Goal: Book appointment/travel/reservation

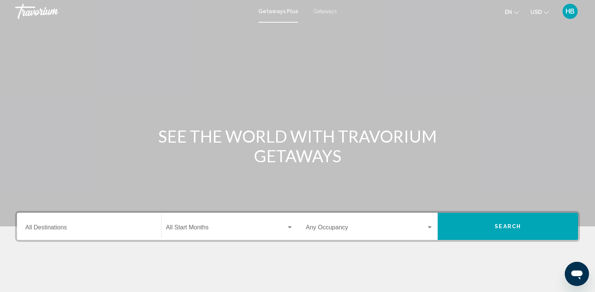
click at [318, 8] on span "Getaways" at bounding box center [325, 11] width 24 height 6
click at [48, 227] on input "Destination All Destinations" at bounding box center [88, 228] width 127 height 7
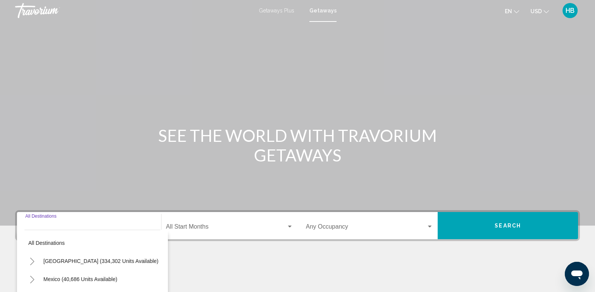
scroll to position [118, 0]
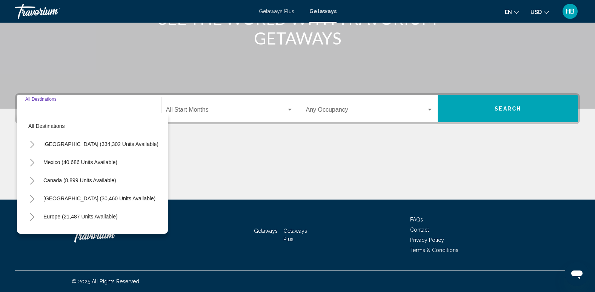
click at [33, 160] on icon "Toggle Mexico (40,686 units available)" at bounding box center [32, 163] width 6 height 8
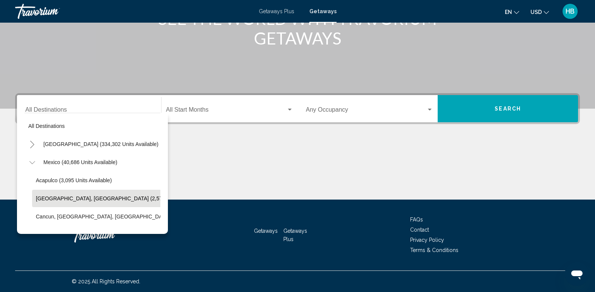
click at [59, 196] on span "[GEOGRAPHIC_DATA], [GEOGRAPHIC_DATA] (2,574 units available)" at bounding box center [119, 198] width 167 height 6
type input "**********"
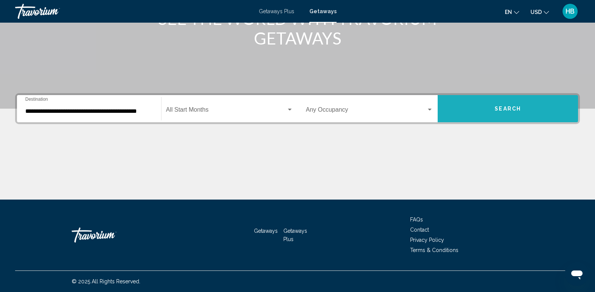
click at [508, 109] on span "Search" at bounding box center [507, 109] width 26 height 6
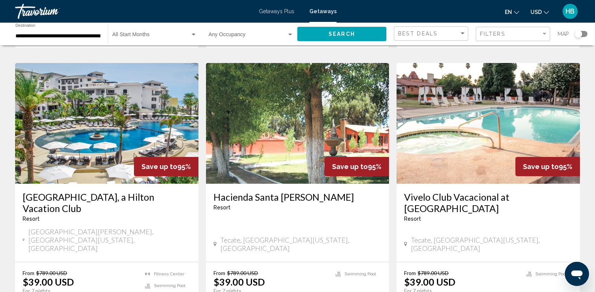
scroll to position [301, 0]
click at [81, 106] on img "Main content" at bounding box center [106, 123] width 183 height 121
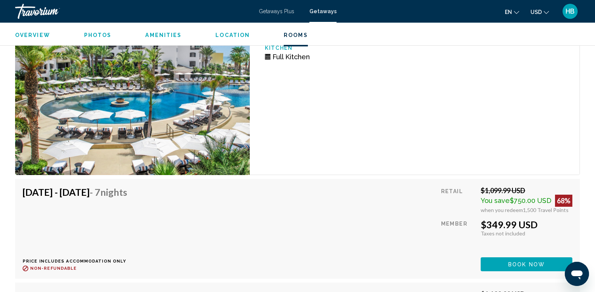
scroll to position [6175, 0]
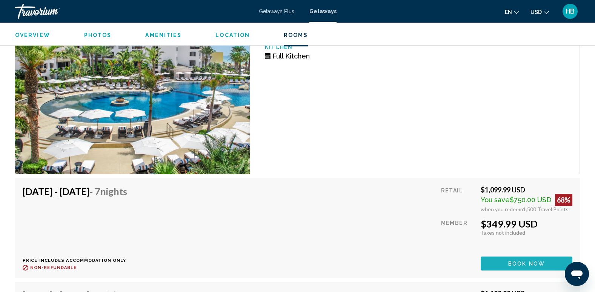
click at [522, 263] on span "Book now" at bounding box center [526, 264] width 37 height 6
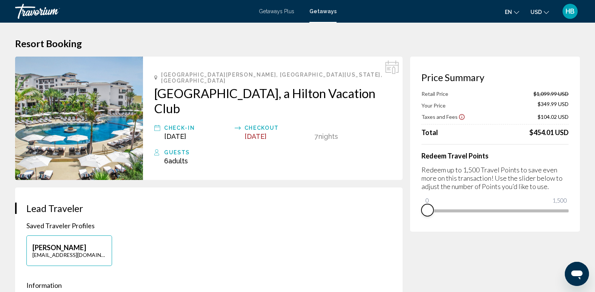
drag, startPoint x: 563, startPoint y: 222, endPoint x: 388, endPoint y: 217, distance: 175.0
drag, startPoint x: 425, startPoint y: 201, endPoint x: 489, endPoint y: 196, distance: 64.6
click at [489, 209] on ngx-slider "0 1,500 691" at bounding box center [494, 210] width 147 height 2
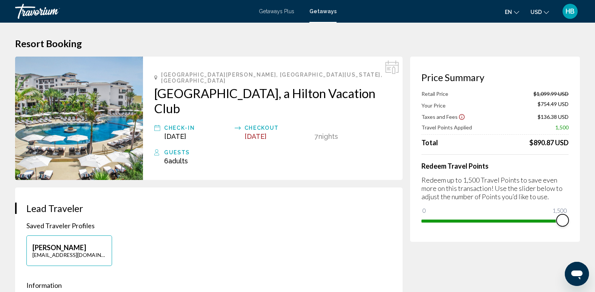
drag, startPoint x: 487, startPoint y: 218, endPoint x: 575, endPoint y: 212, distance: 88.4
click at [578, 212] on div "Price Summary Retail Price $1,099.99 USD Your Price $754.49 USD Taxes and Fees …" at bounding box center [495, 149] width 170 height 185
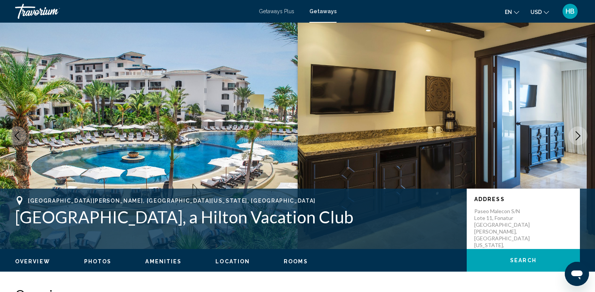
click at [377, 117] on img "Main content" at bounding box center [445, 136] width 297 height 226
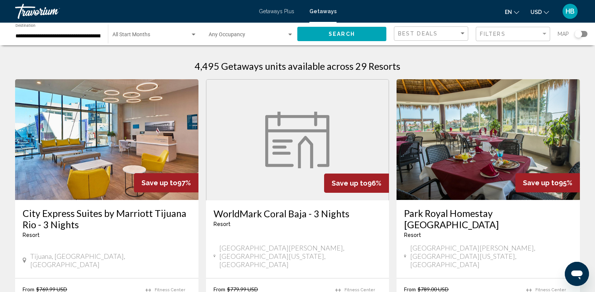
click at [269, 10] on span "Getaways Plus" at bounding box center [276, 11] width 35 height 6
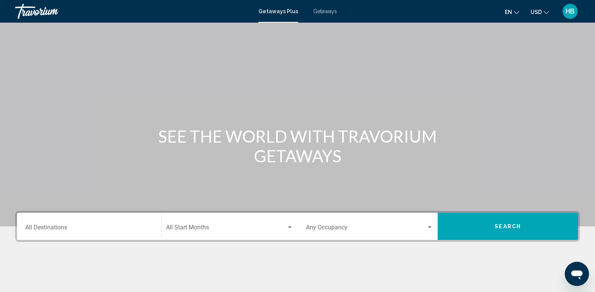
scroll to position [40, 0]
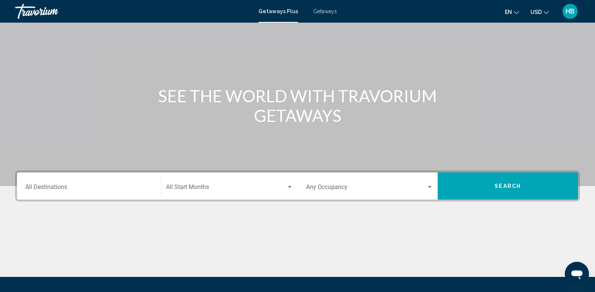
click at [30, 184] on div "Destination All Destinations" at bounding box center [88, 186] width 127 height 24
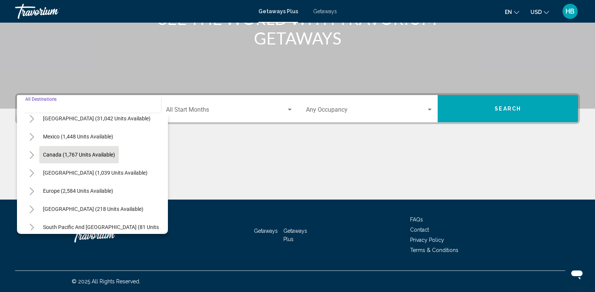
scroll to position [0, 0]
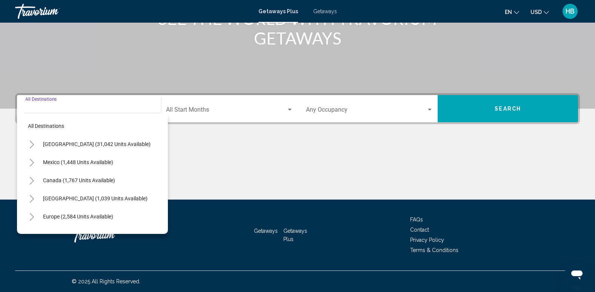
click at [31, 146] on icon "Toggle United States (31,042 units available)" at bounding box center [32, 145] width 6 height 8
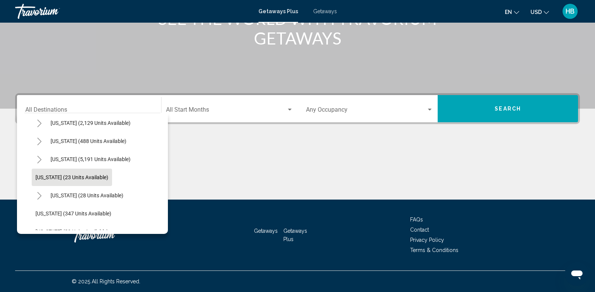
scroll to position [76, 0]
click at [40, 159] on icon "Toggle Florida (5,191 units available)" at bounding box center [40, 159] width 6 height 8
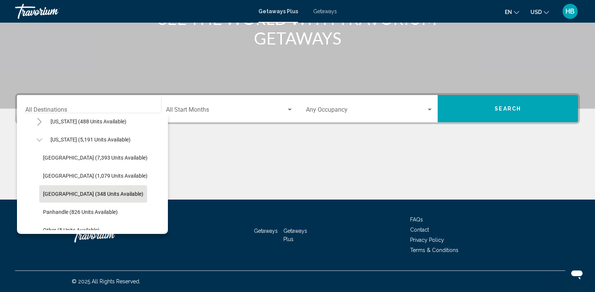
scroll to position [82, 0]
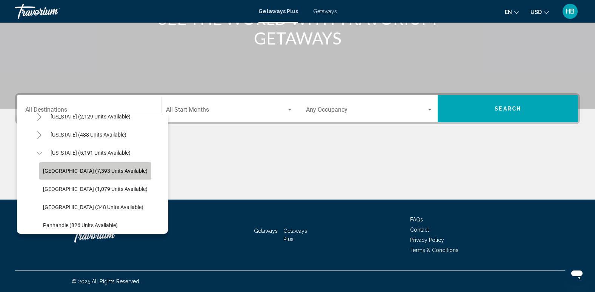
click at [87, 171] on span "[GEOGRAPHIC_DATA] (7,393 units available)" at bounding box center [95, 171] width 104 height 6
type input "**********"
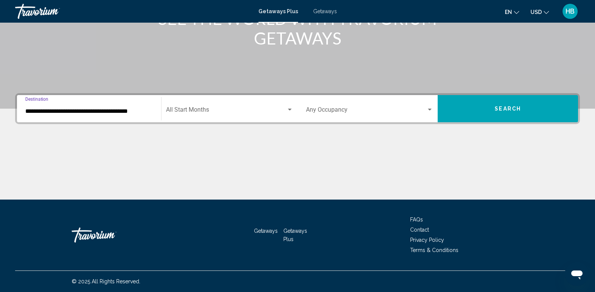
click at [184, 109] on span "Search widget" at bounding box center [226, 111] width 120 height 7
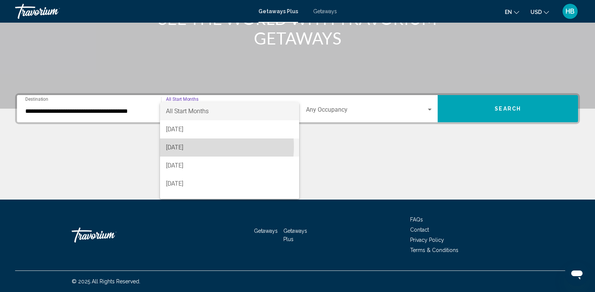
click at [192, 147] on span "[DATE]" at bounding box center [229, 147] width 127 height 18
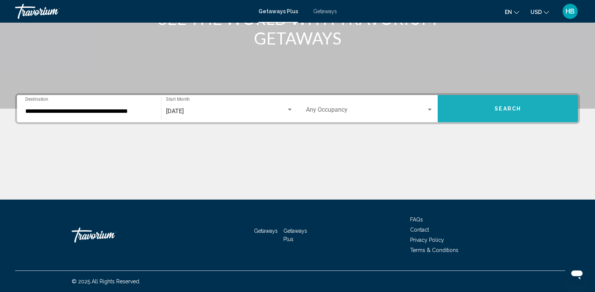
click at [486, 105] on button "Search" at bounding box center [507, 108] width 140 height 27
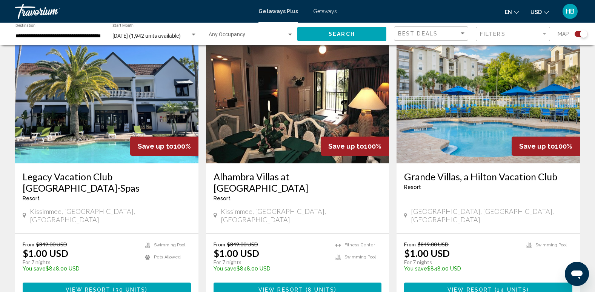
scroll to position [1124, 0]
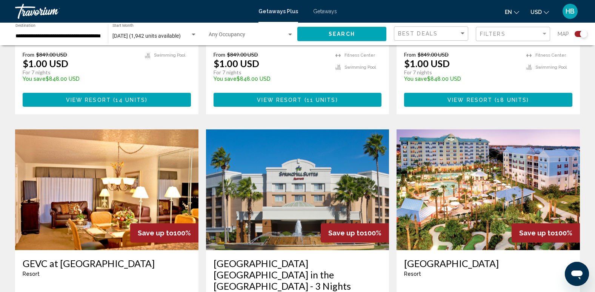
scroll to position [460, 0]
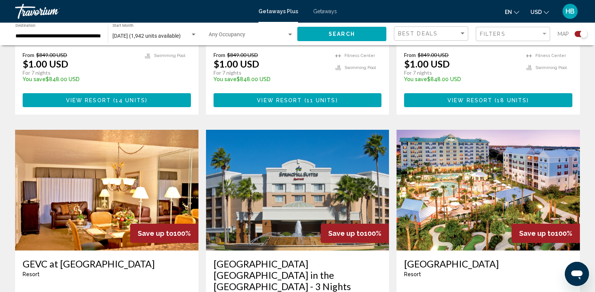
click at [476, 150] on img "Main content" at bounding box center [487, 190] width 183 height 121
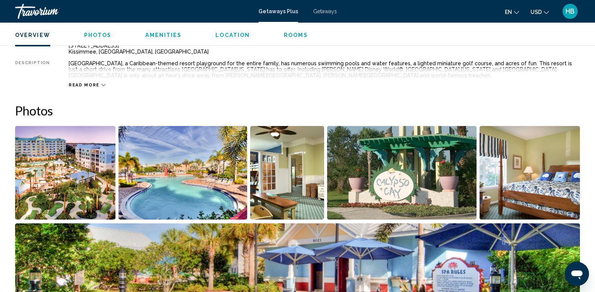
scroll to position [278, 0]
